Goal: Task Accomplishment & Management: Use online tool/utility

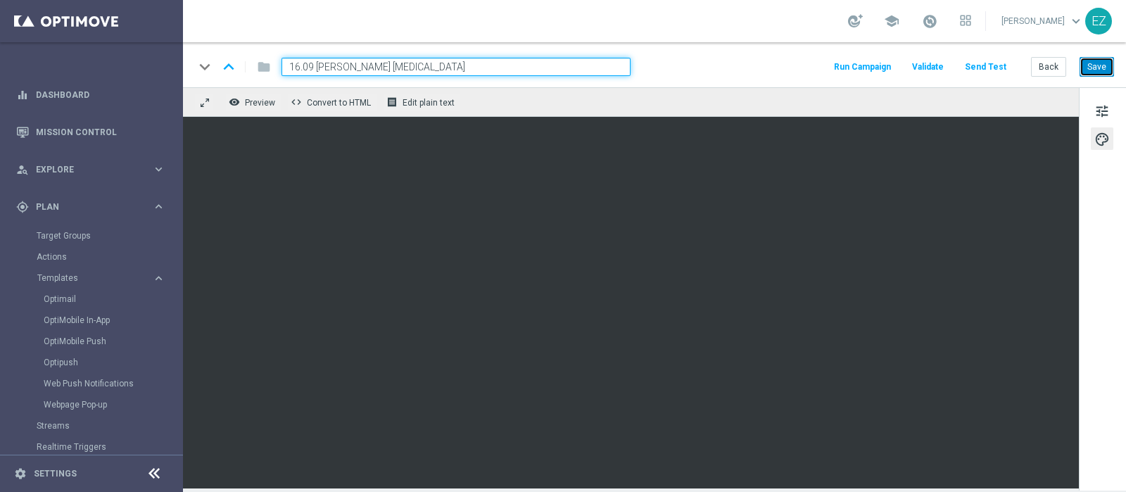
click at [1104, 68] on button "Save" at bounding box center [1097, 67] width 34 height 20
click at [1102, 75] on button "Save" at bounding box center [1097, 67] width 34 height 20
click at [738, 38] on div "school [PERSON_NAME] keyboard_arrow_down EZ" at bounding box center [654, 21] width 943 height 42
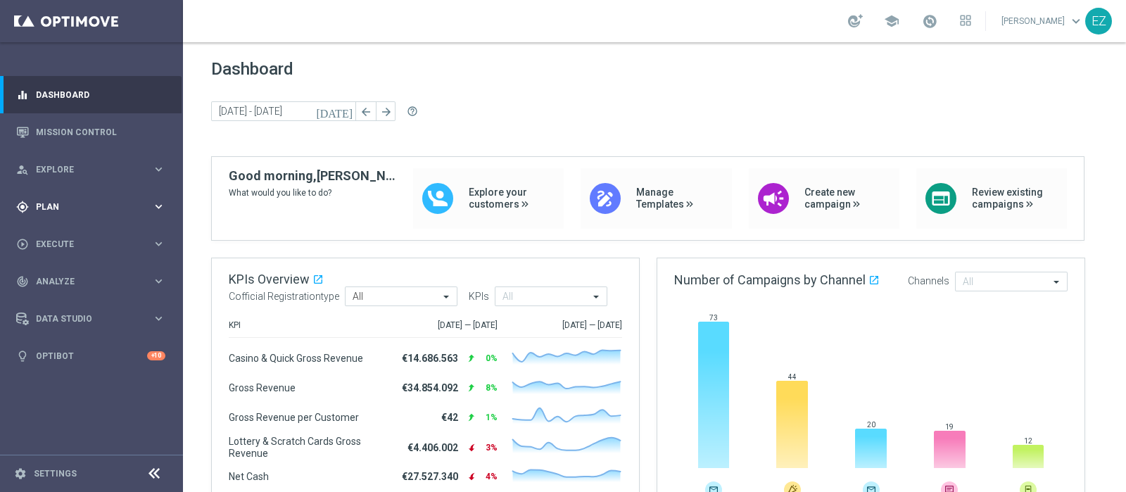
click at [49, 203] on span "Plan" at bounding box center [94, 207] width 116 height 8
click at [58, 281] on span "Templates" at bounding box center [87, 278] width 101 height 8
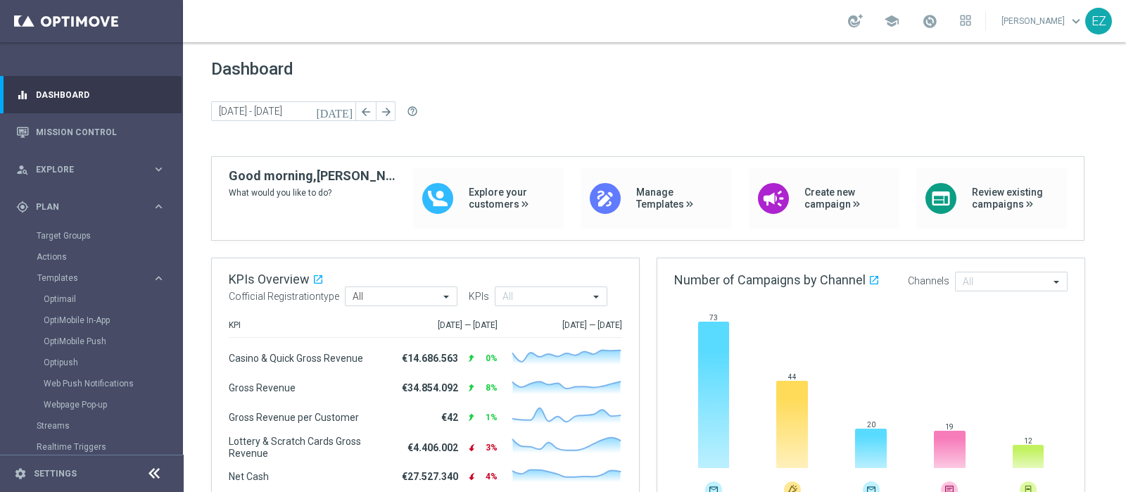
click at [67, 291] on div "Optimail" at bounding box center [113, 299] width 138 height 21
click at [66, 299] on link "Optimail" at bounding box center [95, 298] width 103 height 11
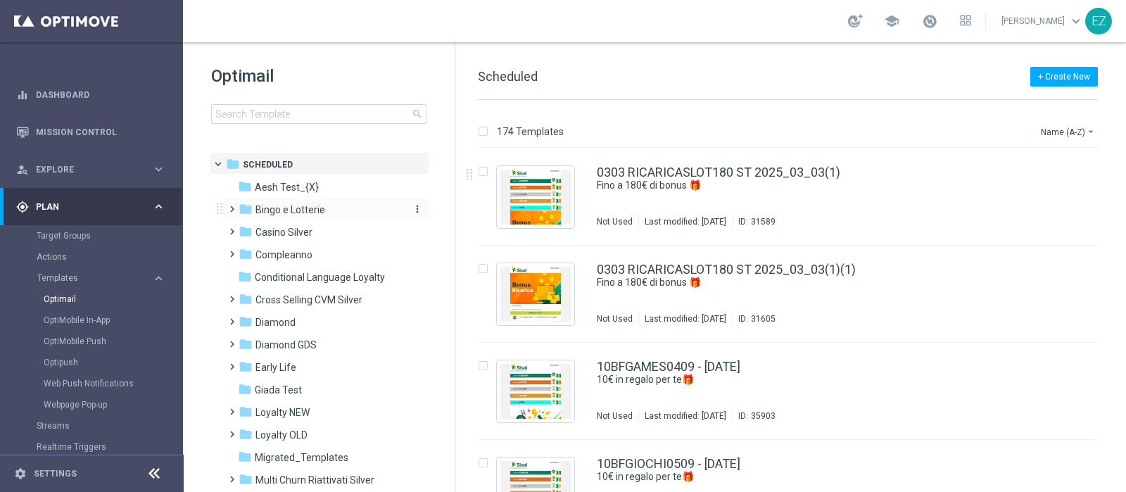
click at [305, 217] on div "folder Bingo e Lotterie" at bounding box center [320, 210] width 162 height 16
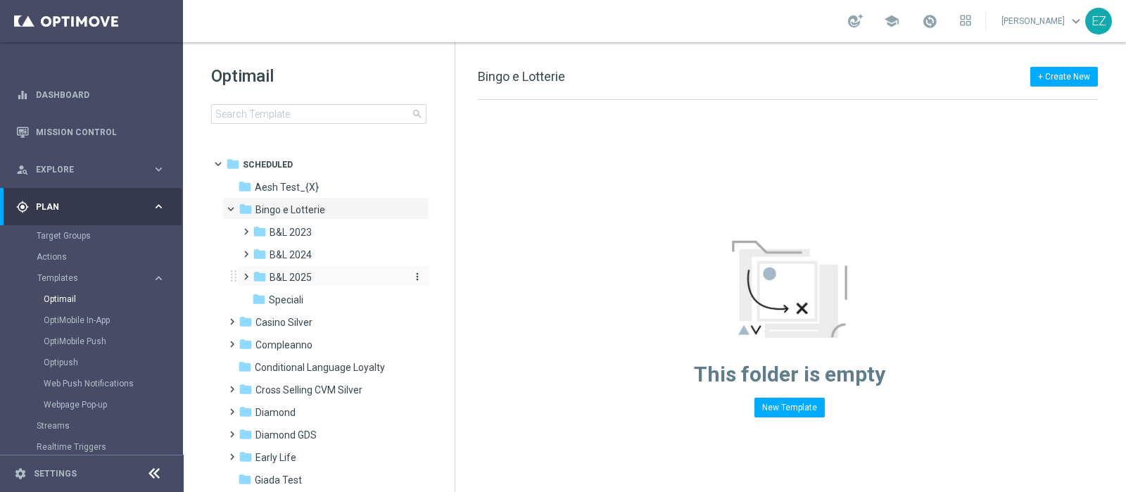
click at [305, 283] on span "B&L 2025" at bounding box center [291, 277] width 42 height 13
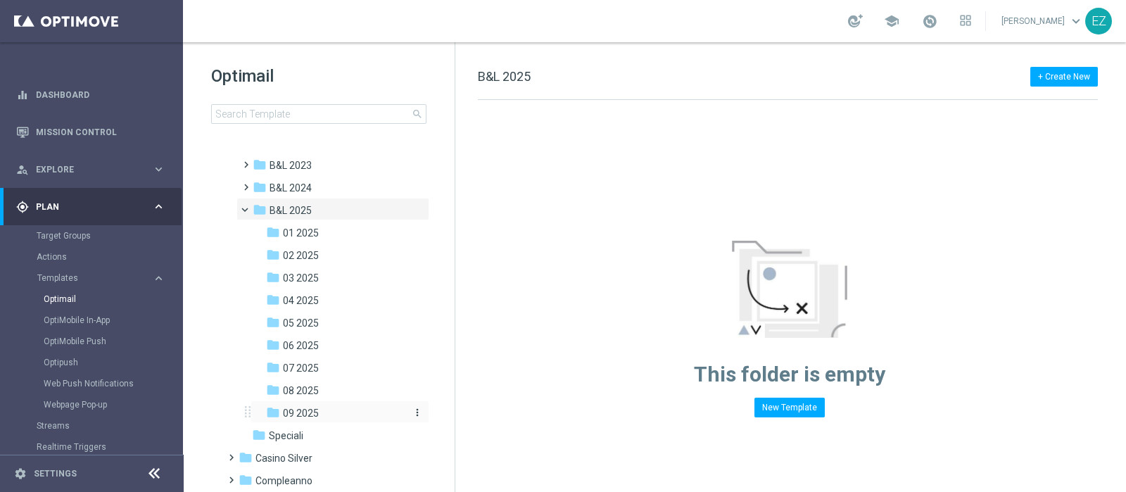
scroll to position [68, 0]
click at [309, 410] on span "09 2025" at bounding box center [301, 411] width 36 height 13
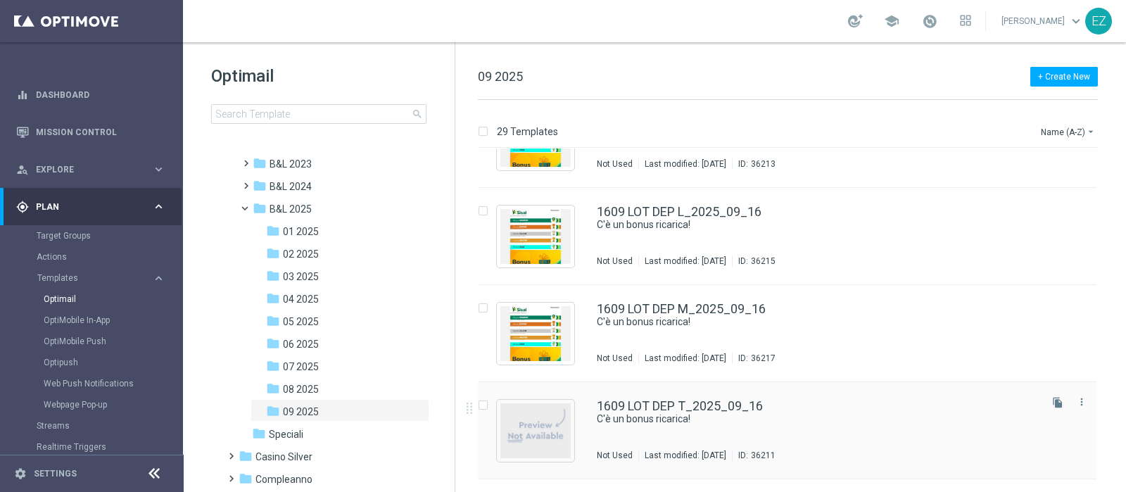
scroll to position [2413, 0]
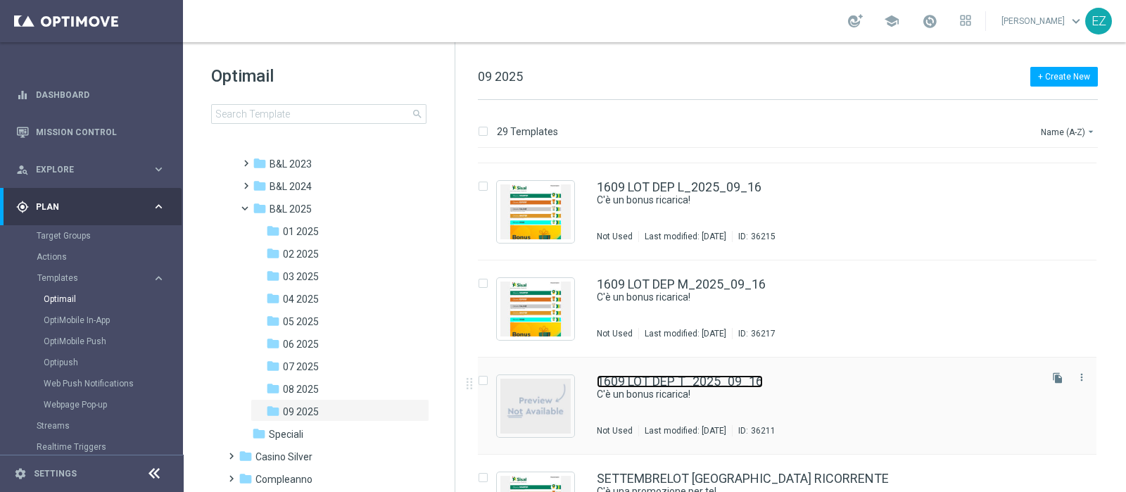
click at [671, 377] on link "1609 LOT DEP T_2025_09_16" at bounding box center [680, 381] width 166 height 13
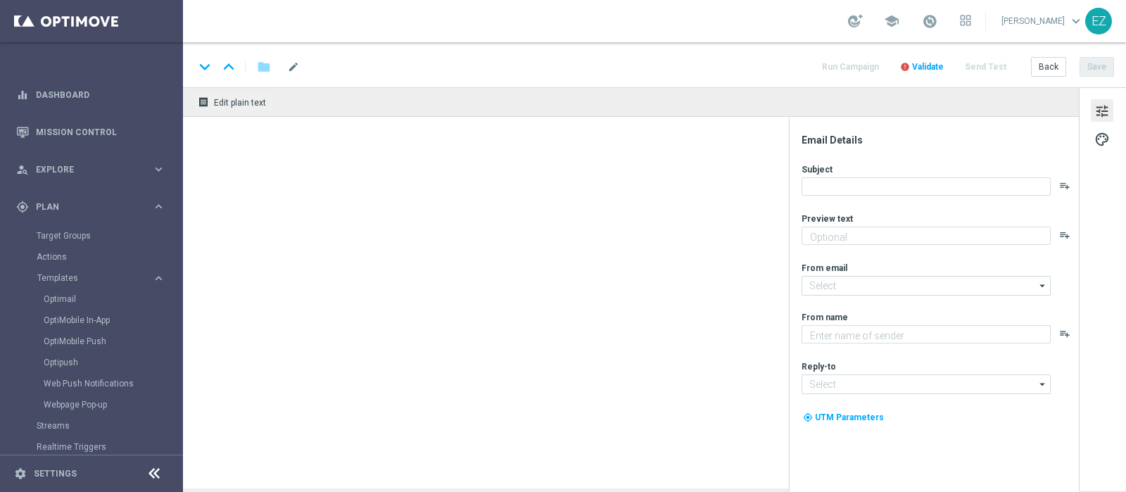
type textarea "Per te fino a 20.000 Sisal point"
type input "[EMAIL_ADDRESS][DOMAIN_NAME]"
type textarea "Sisal"
type input "[EMAIL_ADDRESS][DOMAIN_NAME]"
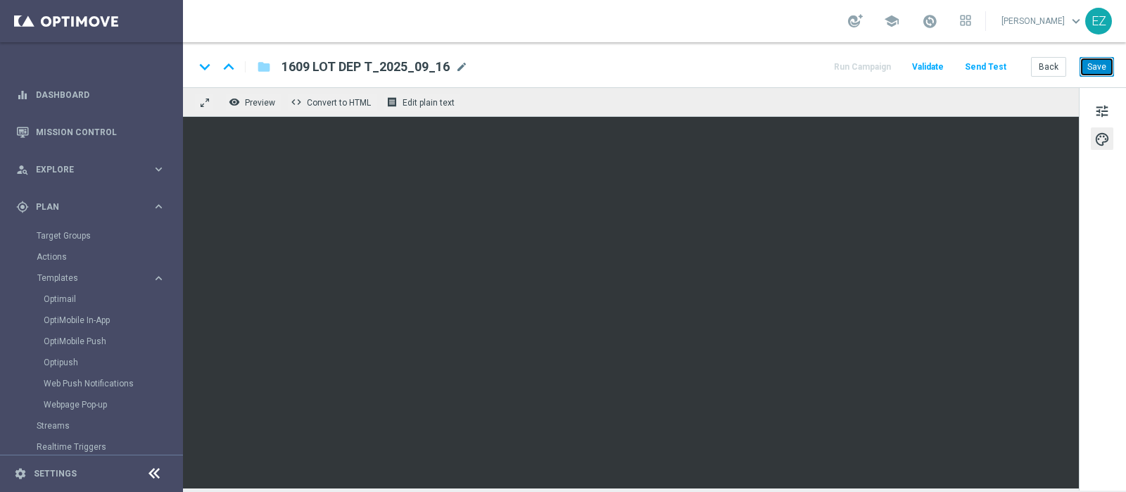
click at [1104, 72] on button "Save" at bounding box center [1097, 67] width 34 height 20
click at [1050, 73] on button "Back" at bounding box center [1048, 67] width 35 height 20
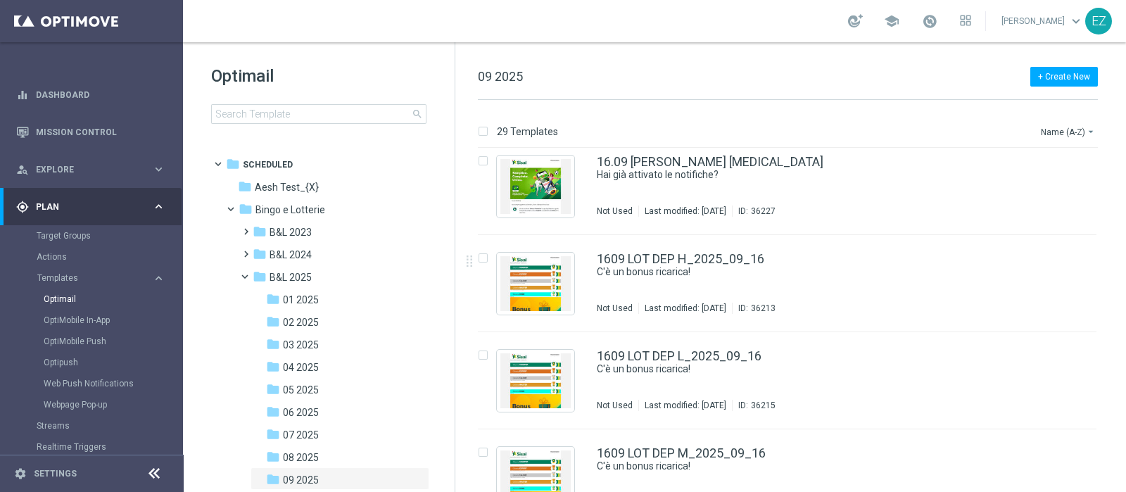
scroll to position [2244, 0]
click at [672, 258] on link "1609 LOT DEP H_2025_09_16" at bounding box center [680, 259] width 167 height 13
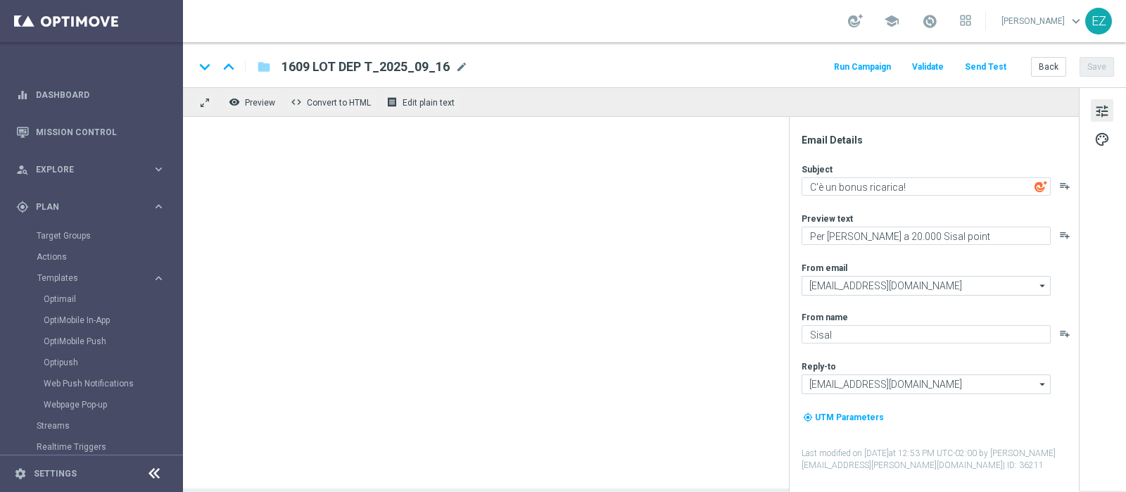
type textarea "Per te fino a 30€ di bonus"
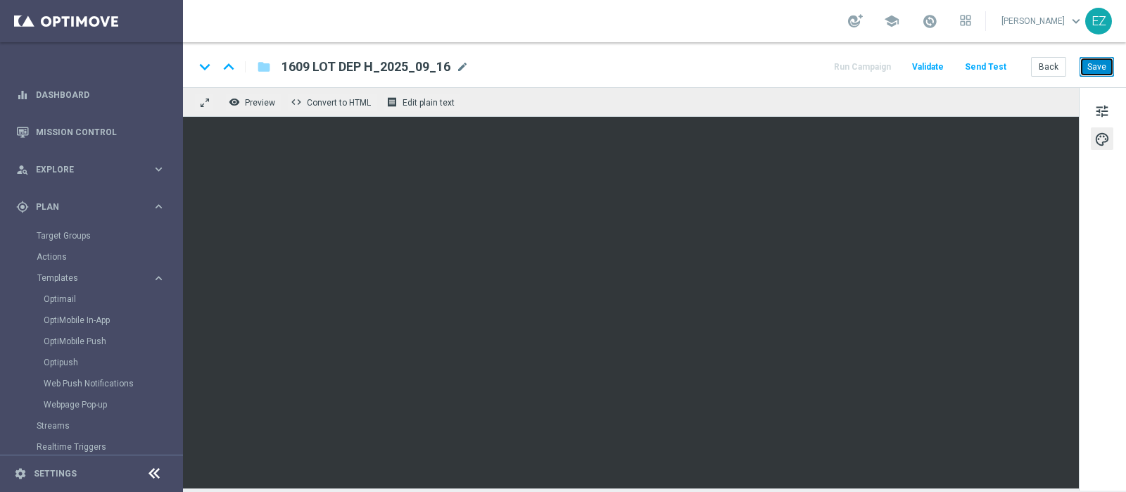
click at [1098, 66] on button "Save" at bounding box center [1097, 67] width 34 height 20
click at [1102, 65] on button "Save" at bounding box center [1097, 67] width 34 height 20
click at [206, 70] on icon "keyboard_arrow_down" at bounding box center [204, 66] width 21 height 21
click at [1099, 72] on button "Save" at bounding box center [1097, 67] width 34 height 20
